Goal: Browse casually

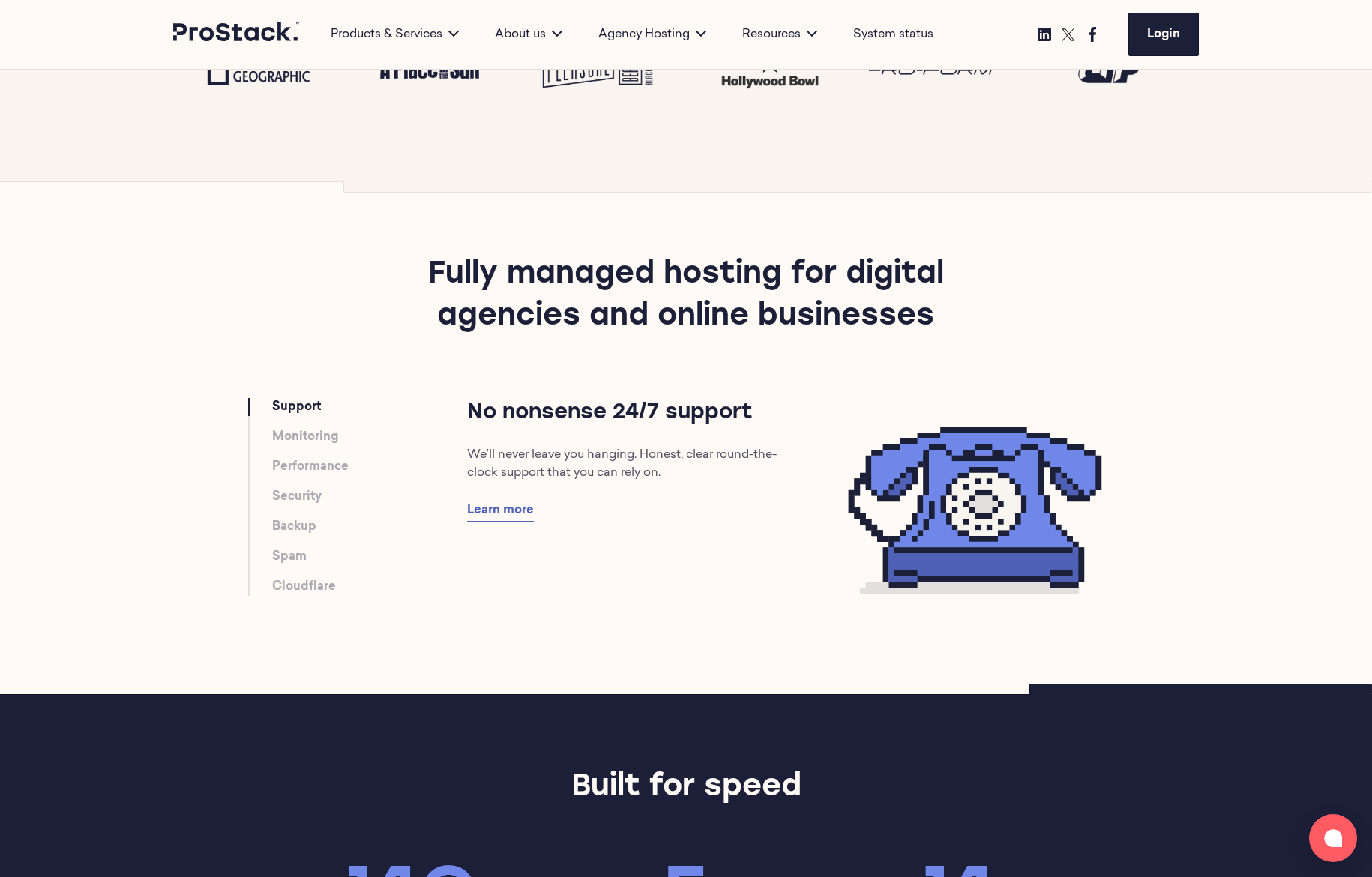
drag, startPoint x: 1004, startPoint y: 521, endPoint x: 1046, endPoint y: 665, distance: 150.0
click at [1046, 665] on section "Fully managed hosting for digital agencies and online businesses Support Monito…" at bounding box center [686, 437] width 1372 height 513
click at [313, 440] on link "Monitoring" at bounding box center [305, 437] width 66 height 18
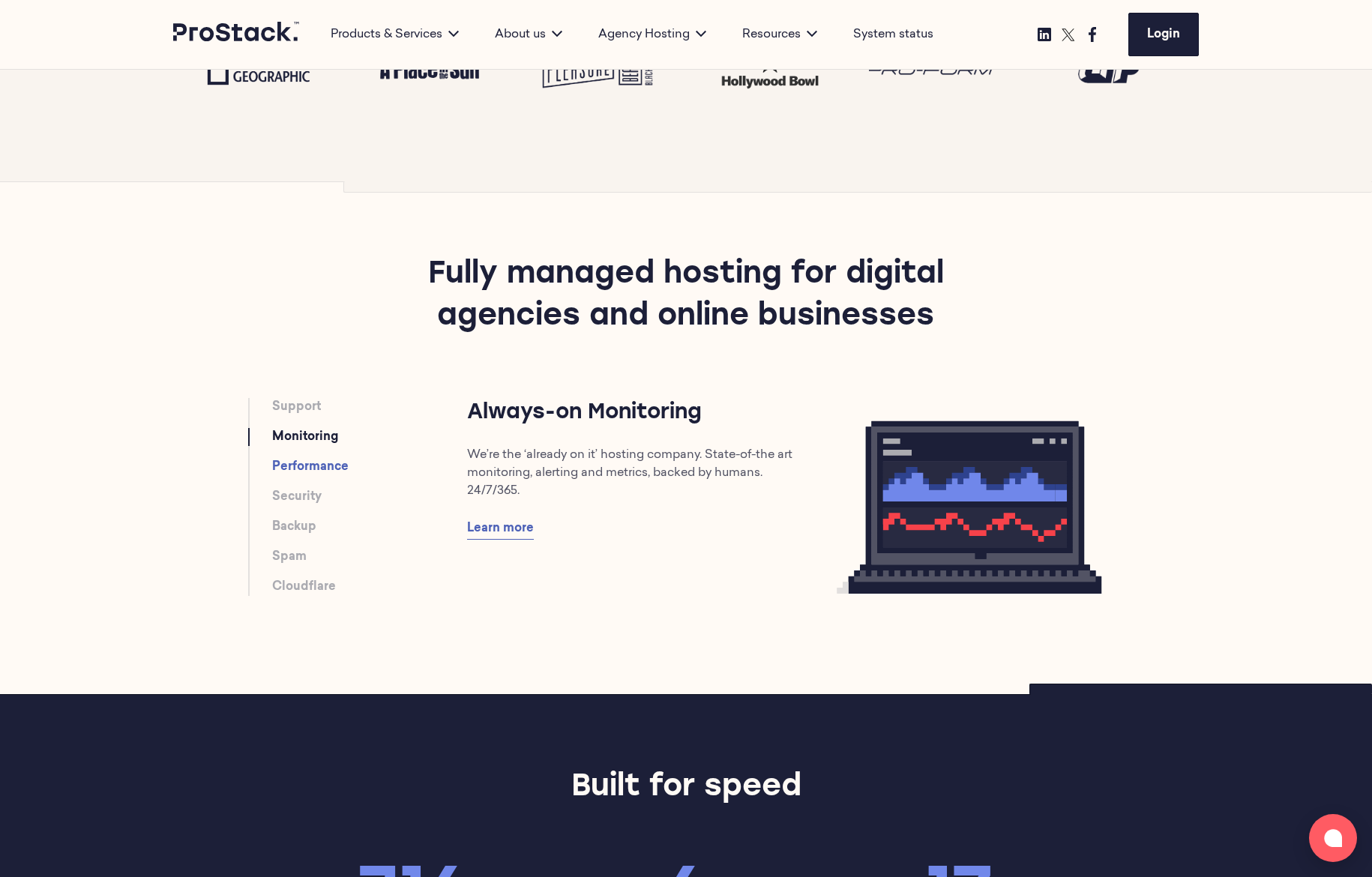
click at [308, 469] on link "Performance" at bounding box center [310, 467] width 76 height 18
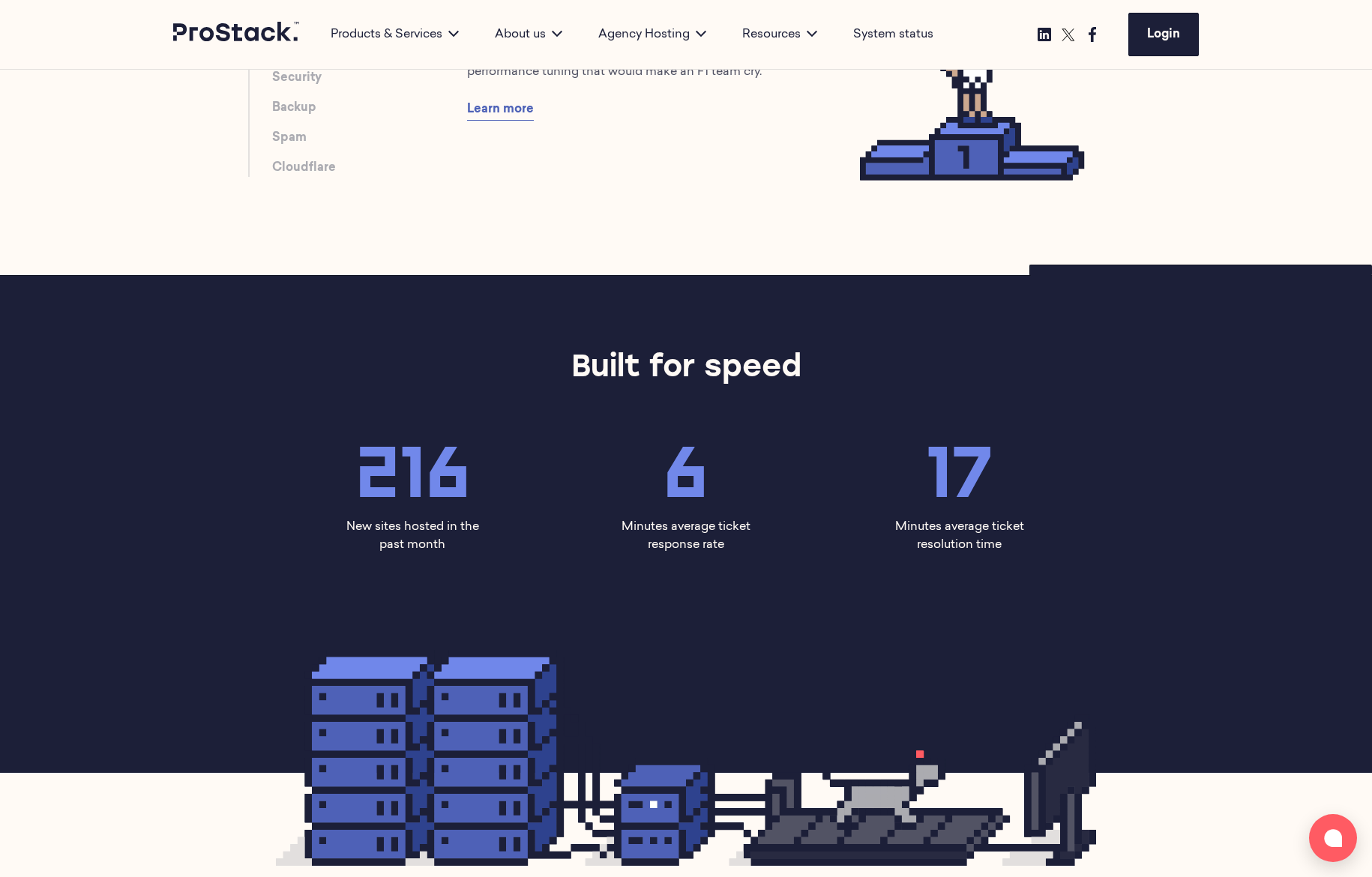
scroll to position [1219, 0]
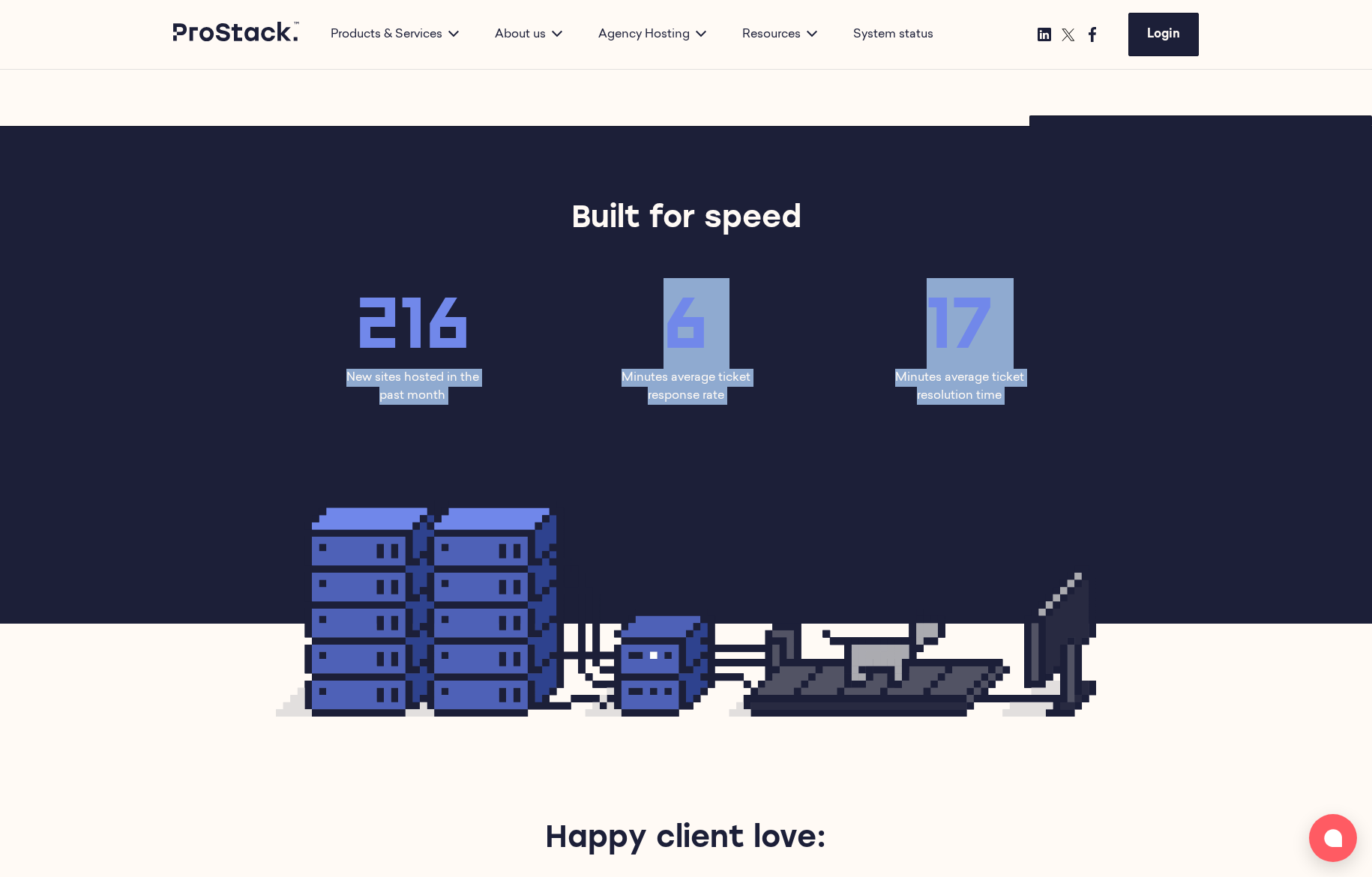
drag, startPoint x: 372, startPoint y: 292, endPoint x: 1639, endPoint y: 532, distance: 1289.5
click at [1144, 664] on div at bounding box center [686, 609] width 1025 height 216
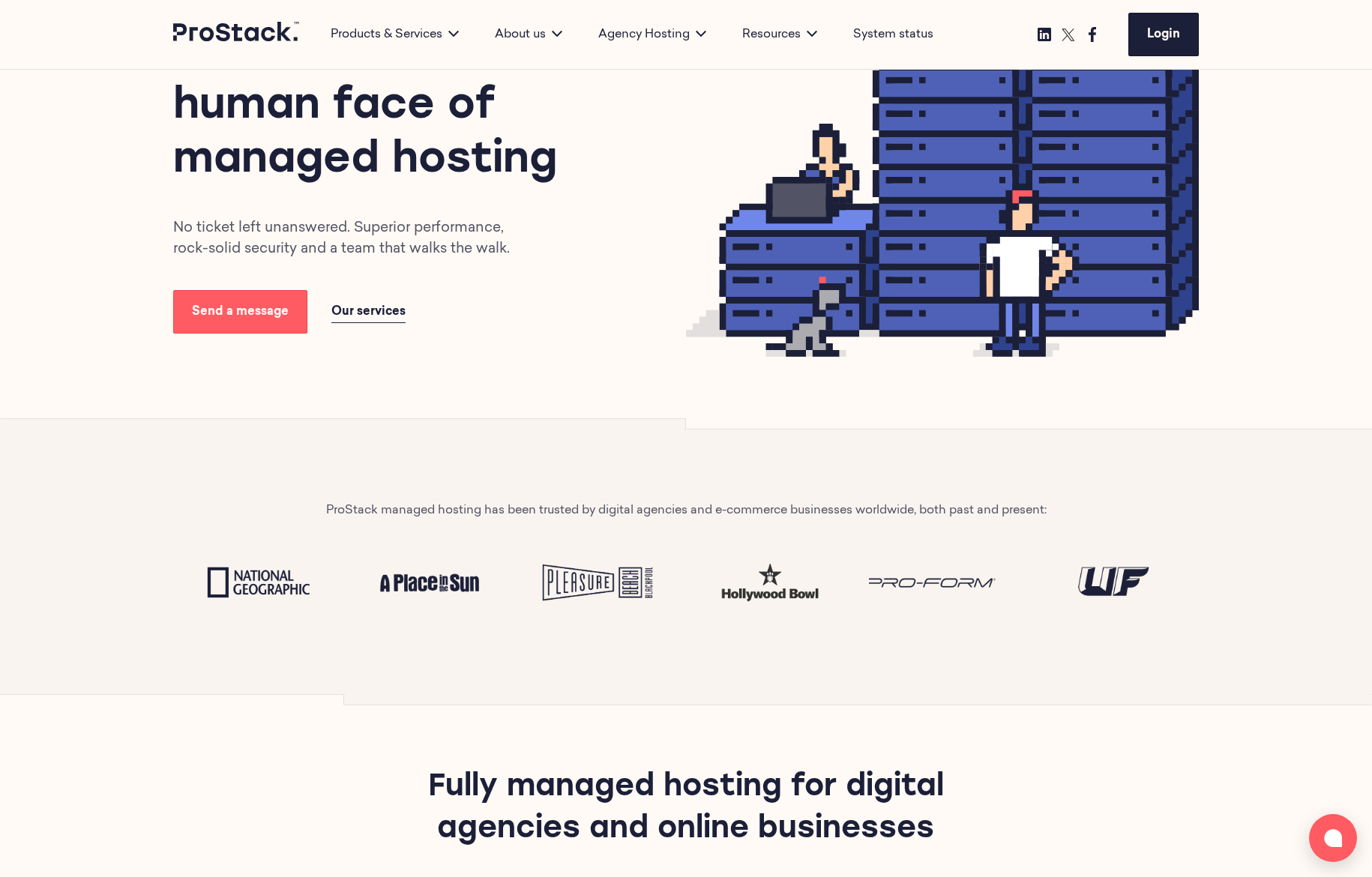
scroll to position [461, 0]
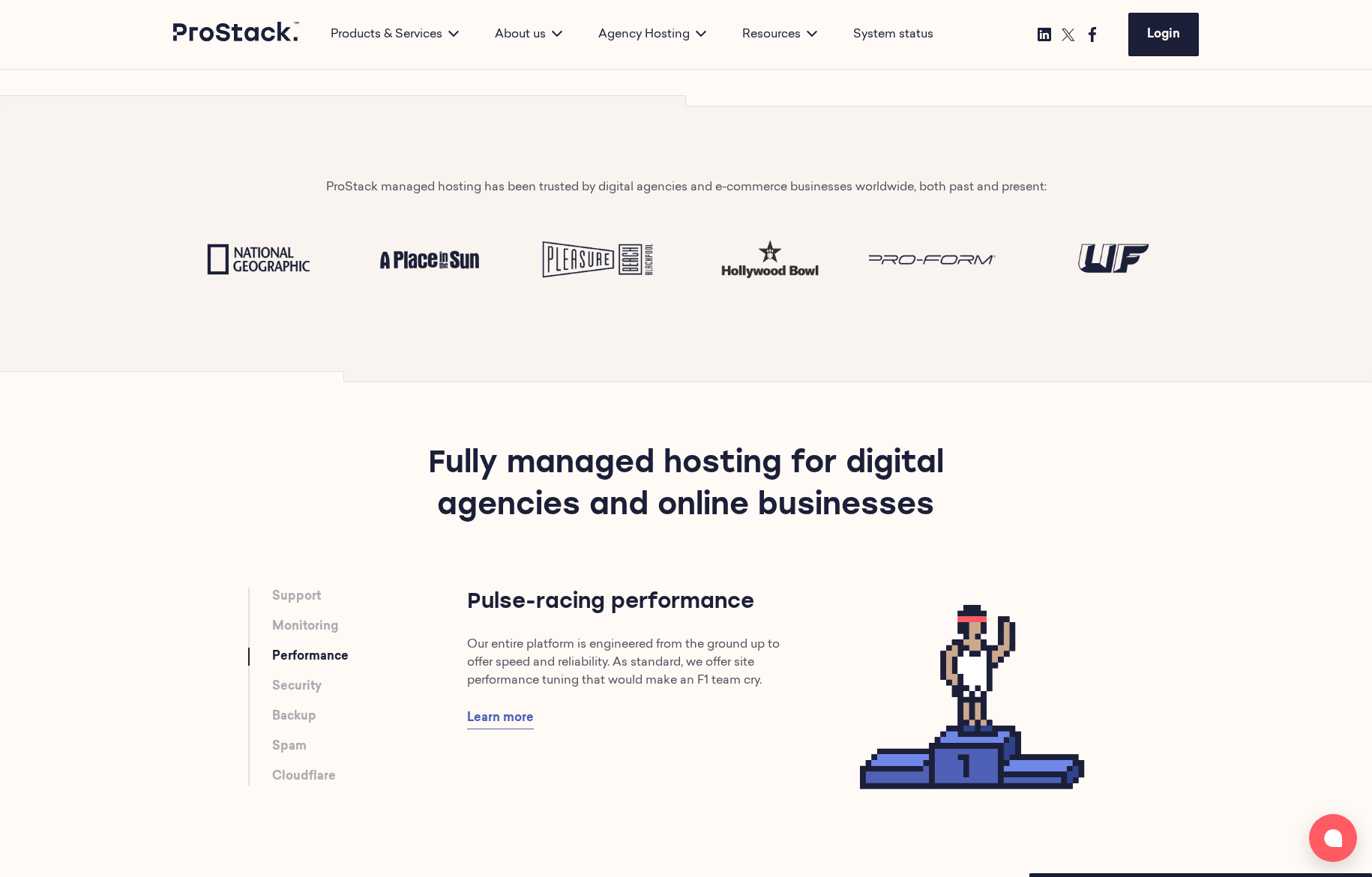
scroll to position [464, 0]
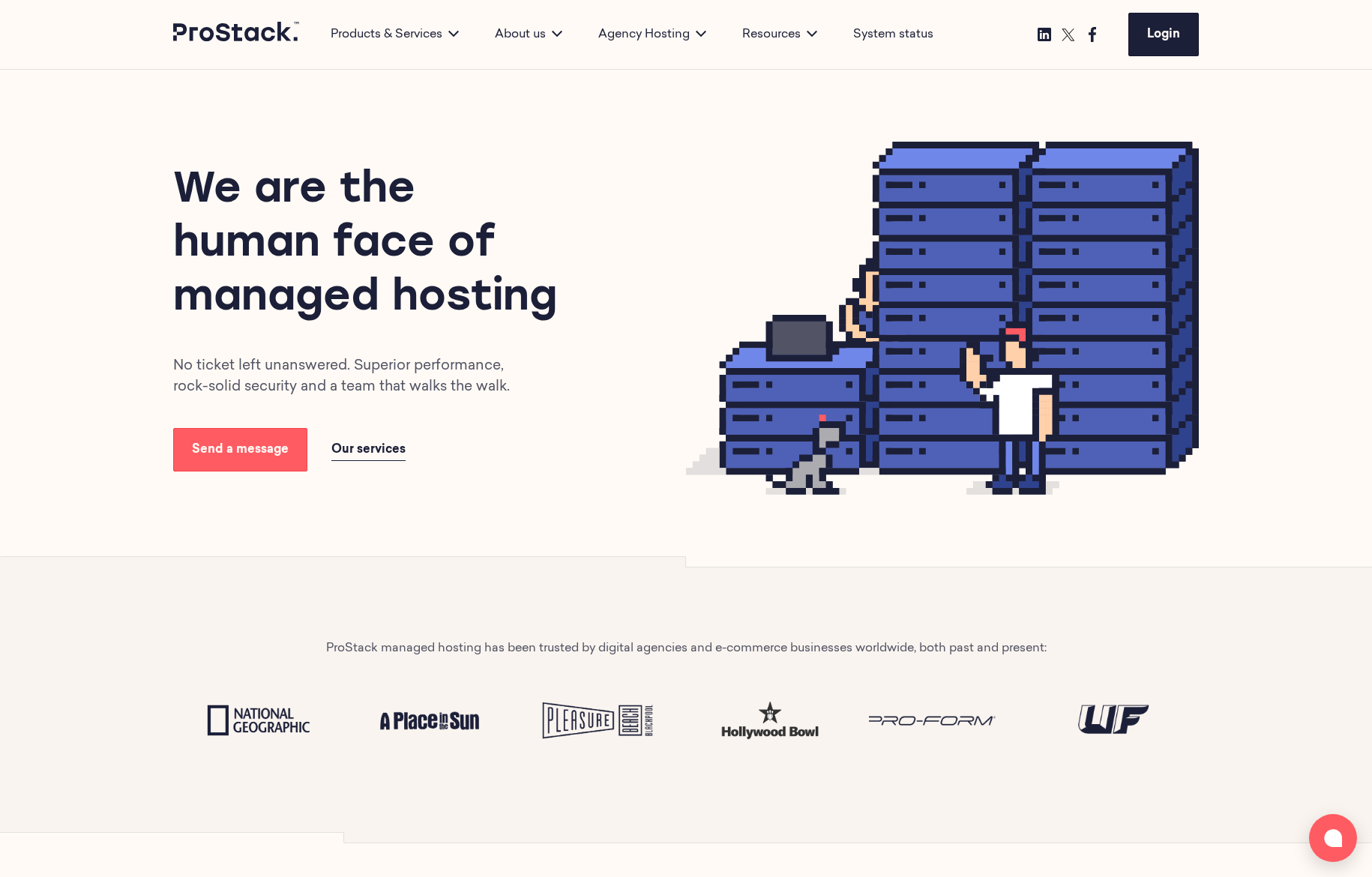
click at [637, 305] on div "We are the human face of managed hosting No ticket left unanswered. Superior pe…" at bounding box center [429, 318] width 513 height 307
